Goal: Task Accomplishment & Management: Complete application form

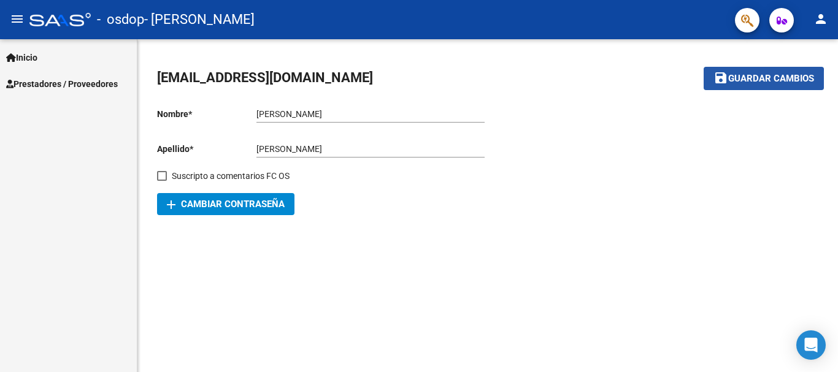
click at [744, 82] on span "Guardar cambios" at bounding box center [771, 79] width 86 height 11
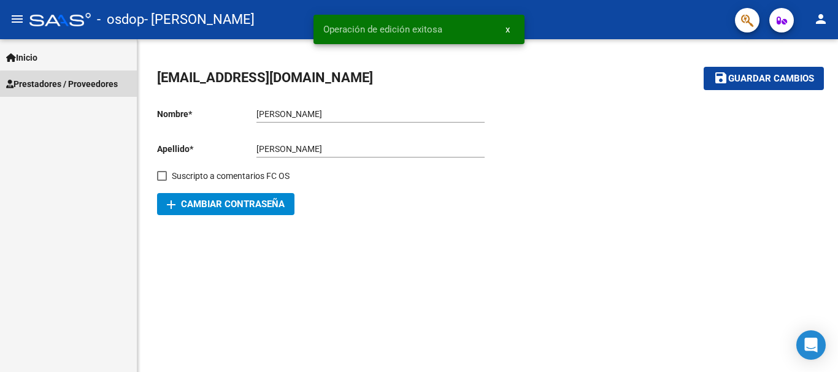
click at [91, 86] on span "Prestadores / Proveedores" at bounding box center [62, 83] width 112 height 13
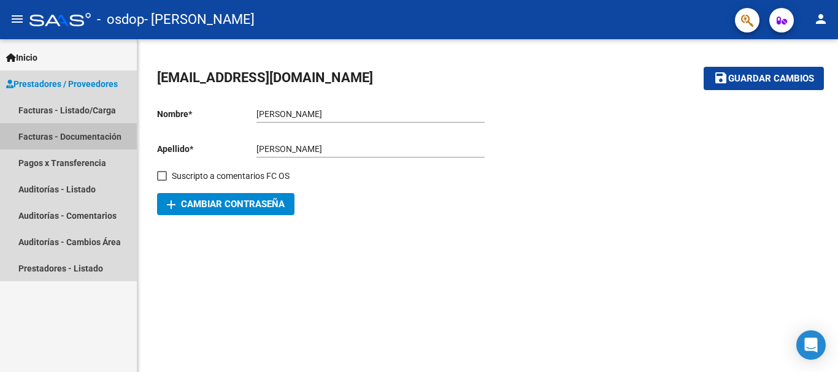
click at [87, 135] on link "Facturas - Documentación" at bounding box center [68, 136] width 137 height 26
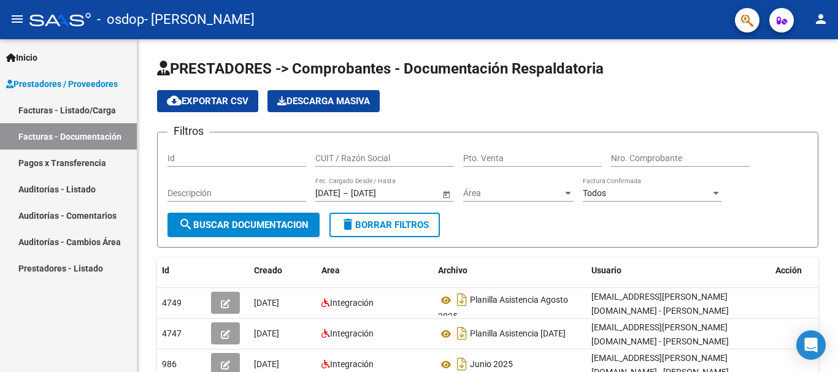
click at [87, 109] on link "Facturas - Listado/Carga" at bounding box center [68, 110] width 137 height 26
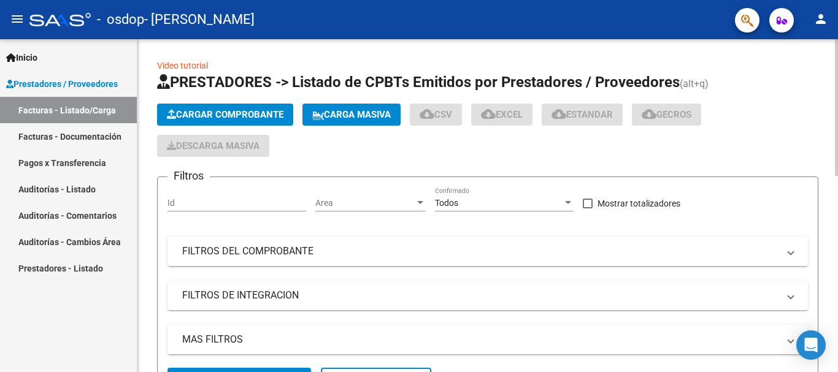
click at [223, 116] on span "Cargar Comprobante" at bounding box center [225, 114] width 117 height 11
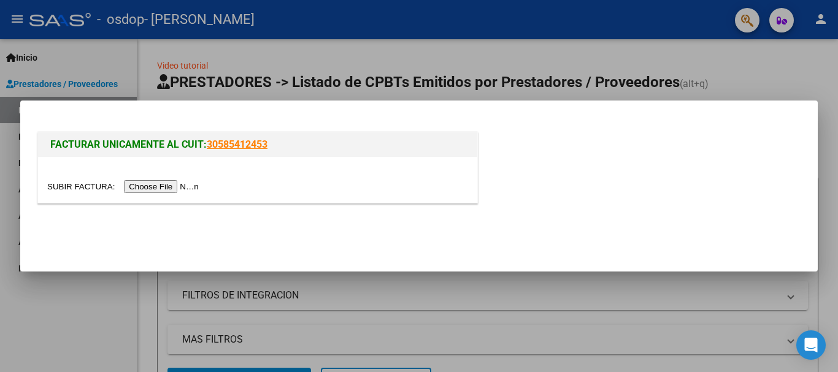
click at [167, 190] on input "file" at bounding box center [124, 186] width 155 height 13
click at [166, 182] on input "file" at bounding box center [124, 186] width 155 height 13
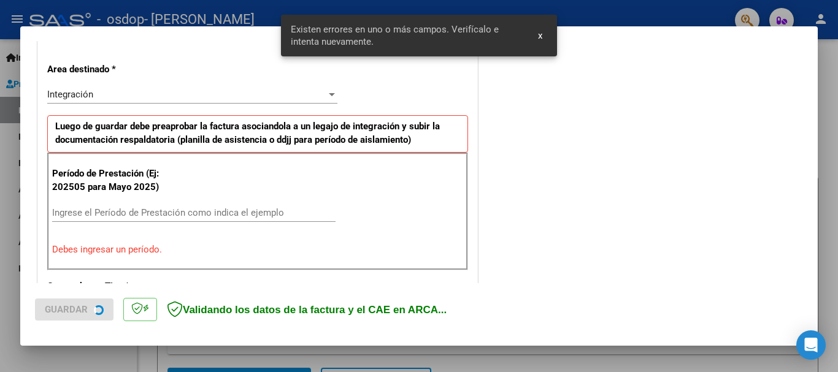
scroll to position [283, 0]
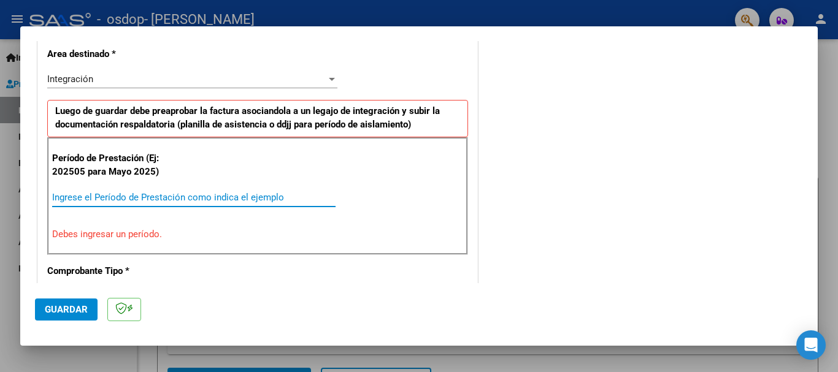
drag, startPoint x: 157, startPoint y: 190, endPoint x: 136, endPoint y: 197, distance: 22.5
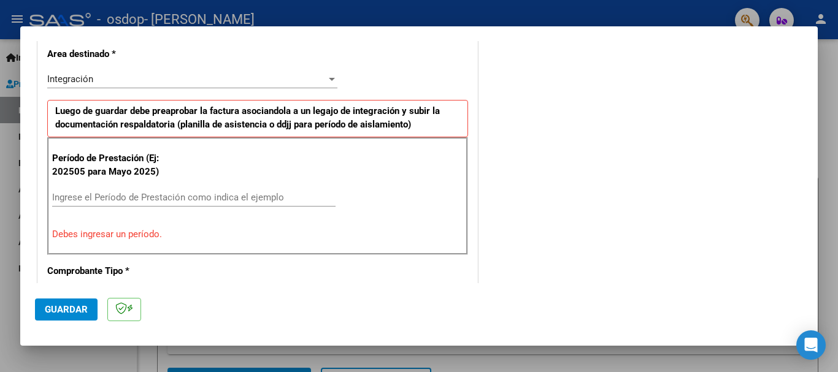
drag, startPoint x: 136, startPoint y: 197, endPoint x: 146, endPoint y: 211, distance: 17.5
click at [146, 211] on div "Ingrese el Período de Prestación como indica el ejemplo" at bounding box center [193, 203] width 283 height 30
click at [149, 196] on input "Ingrese el Período de Prestación como indica el ejemplo" at bounding box center [193, 197] width 283 height 11
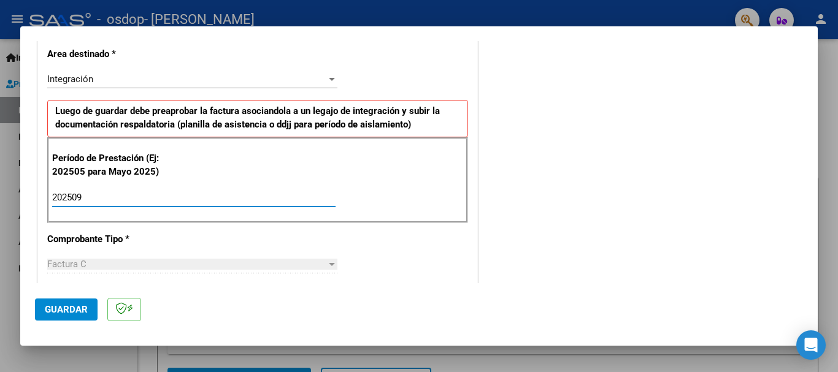
type input "202509"
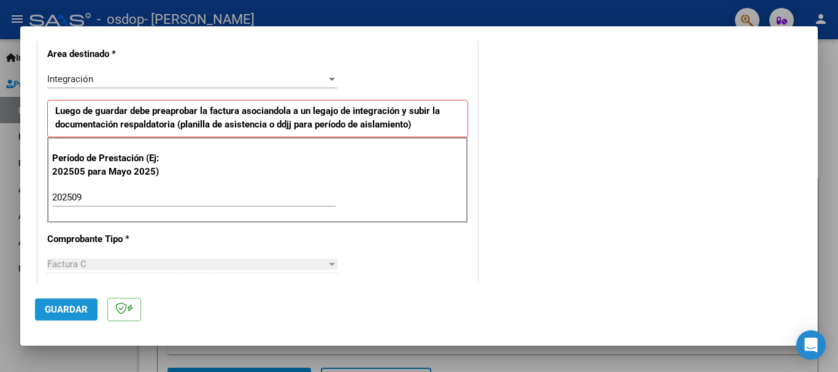
click at [49, 304] on span "Guardar" at bounding box center [66, 309] width 43 height 11
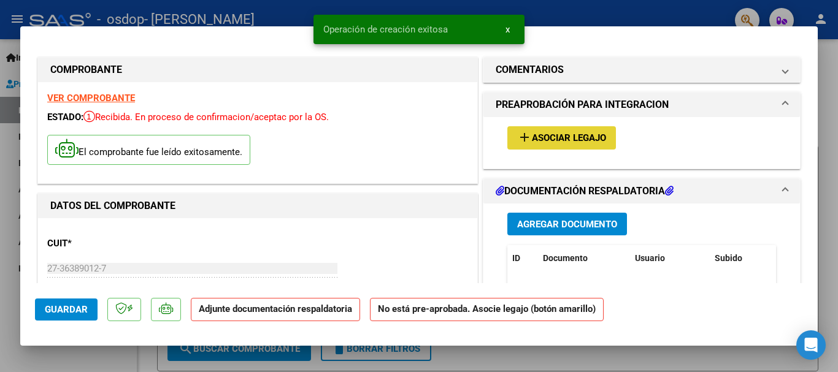
click at [579, 144] on span "Asociar Legajo" at bounding box center [569, 138] width 74 height 11
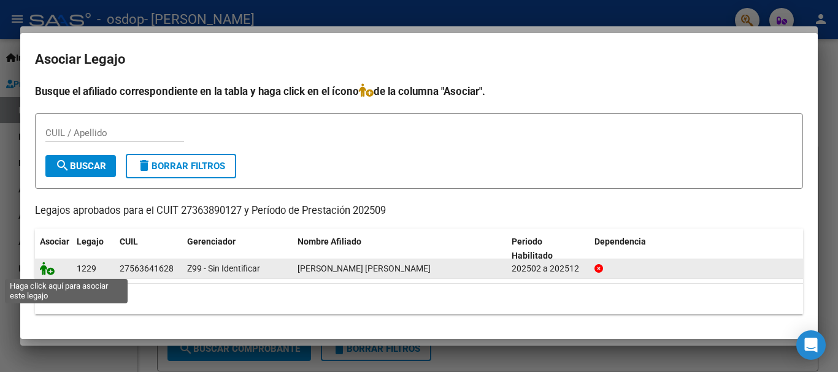
click at [45, 274] on icon at bounding box center [47, 268] width 15 height 13
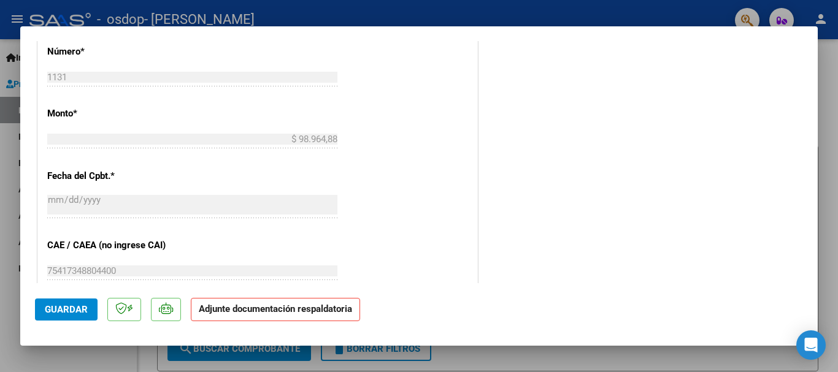
scroll to position [856, 0]
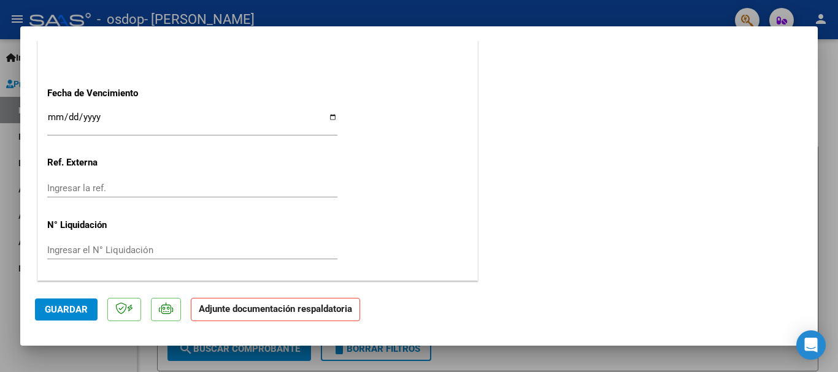
click at [315, 315] on p "Adjunte documentación respaldatoria" at bounding box center [275, 310] width 169 height 24
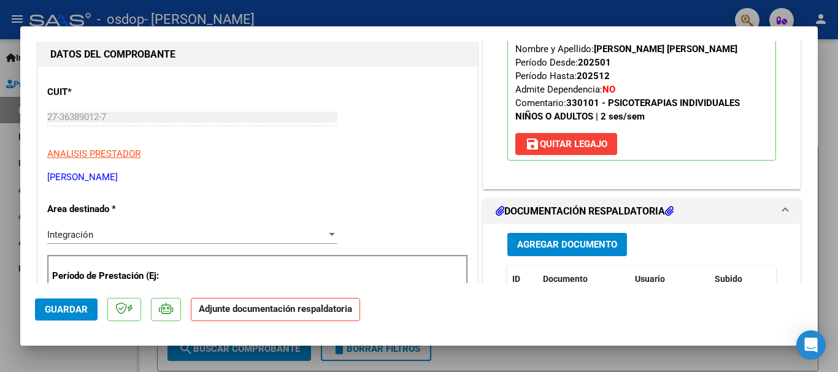
scroll to position [181, 0]
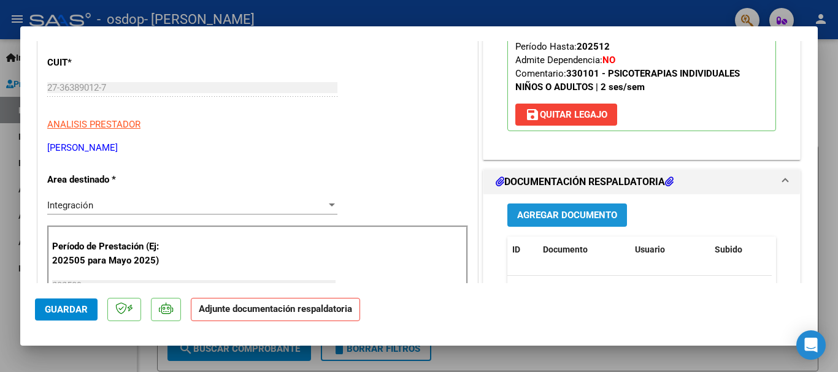
click at [574, 221] on button "Agregar Documento" at bounding box center [567, 215] width 120 height 23
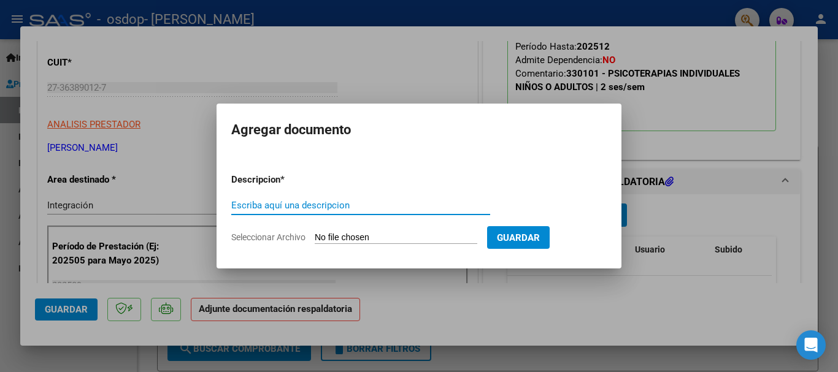
click at [338, 207] on input "Escriba aquí una descripcion" at bounding box center [360, 205] width 259 height 11
type input "asistencia"
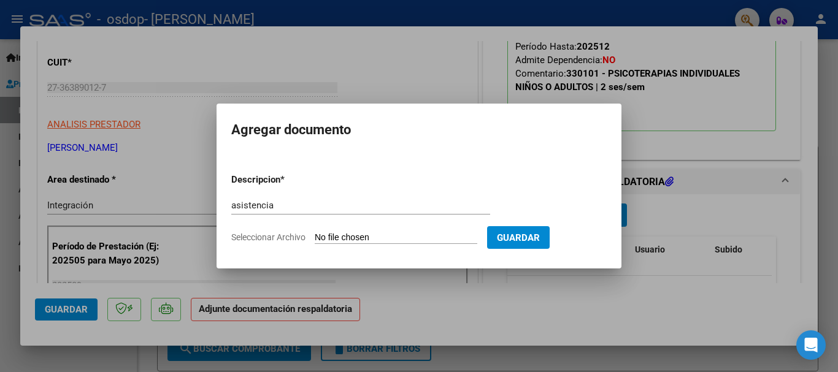
click at [350, 242] on input "Seleccionar Archivo" at bounding box center [396, 239] width 163 height 12
click at [382, 240] on input "Seleccionar Archivo" at bounding box center [396, 239] width 163 height 12
type input "C:\fakepath\[PERSON_NAME] septiembre psicologia .pdf"
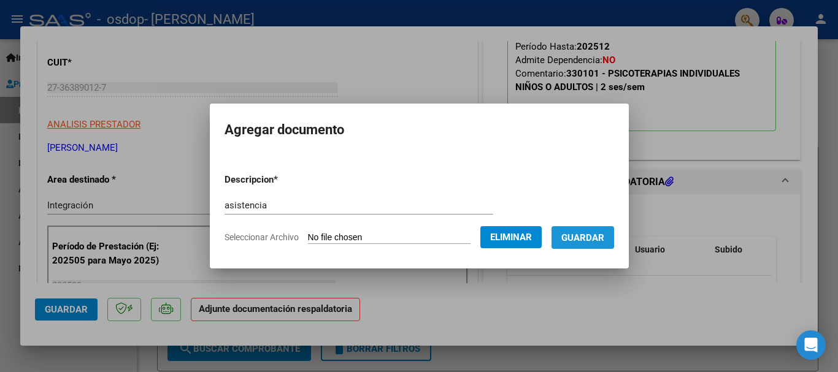
click at [585, 237] on span "Guardar" at bounding box center [582, 238] width 43 height 11
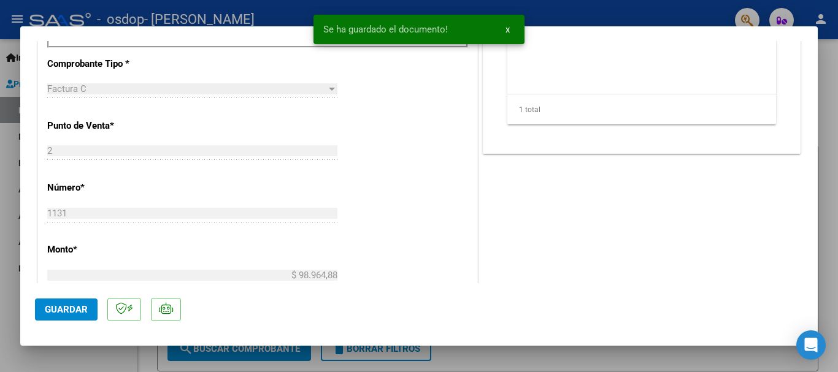
scroll to position [610, 0]
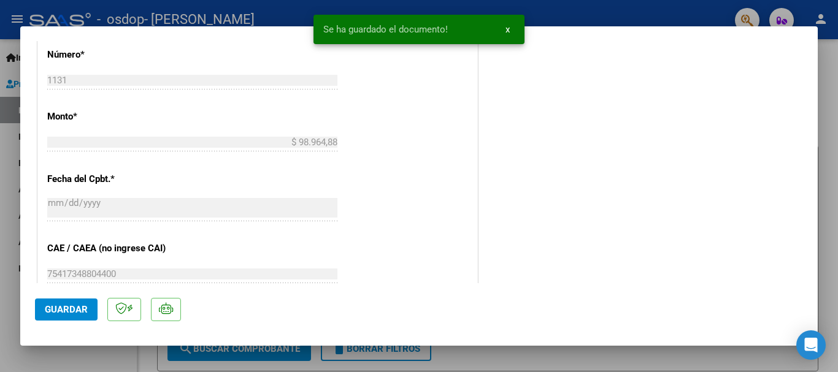
click at [78, 312] on span "Guardar" at bounding box center [66, 309] width 43 height 11
click at [742, 361] on div at bounding box center [419, 186] width 838 height 372
type input "$ 0,00"
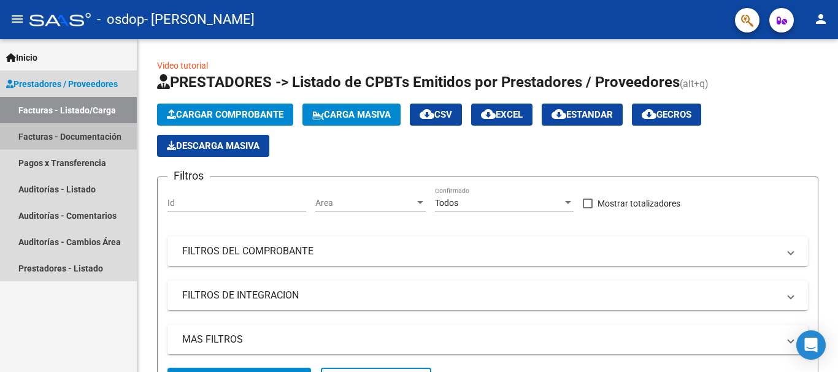
click at [64, 145] on link "Facturas - Documentación" at bounding box center [68, 136] width 137 height 26
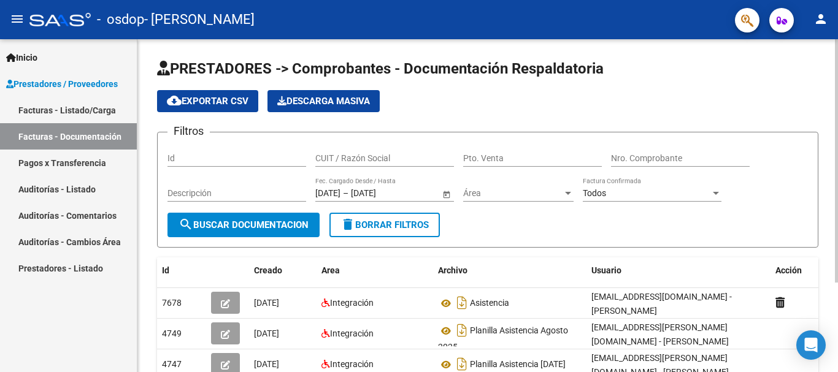
scroll to position [61, 0]
